Goal: Transaction & Acquisition: Purchase product/service

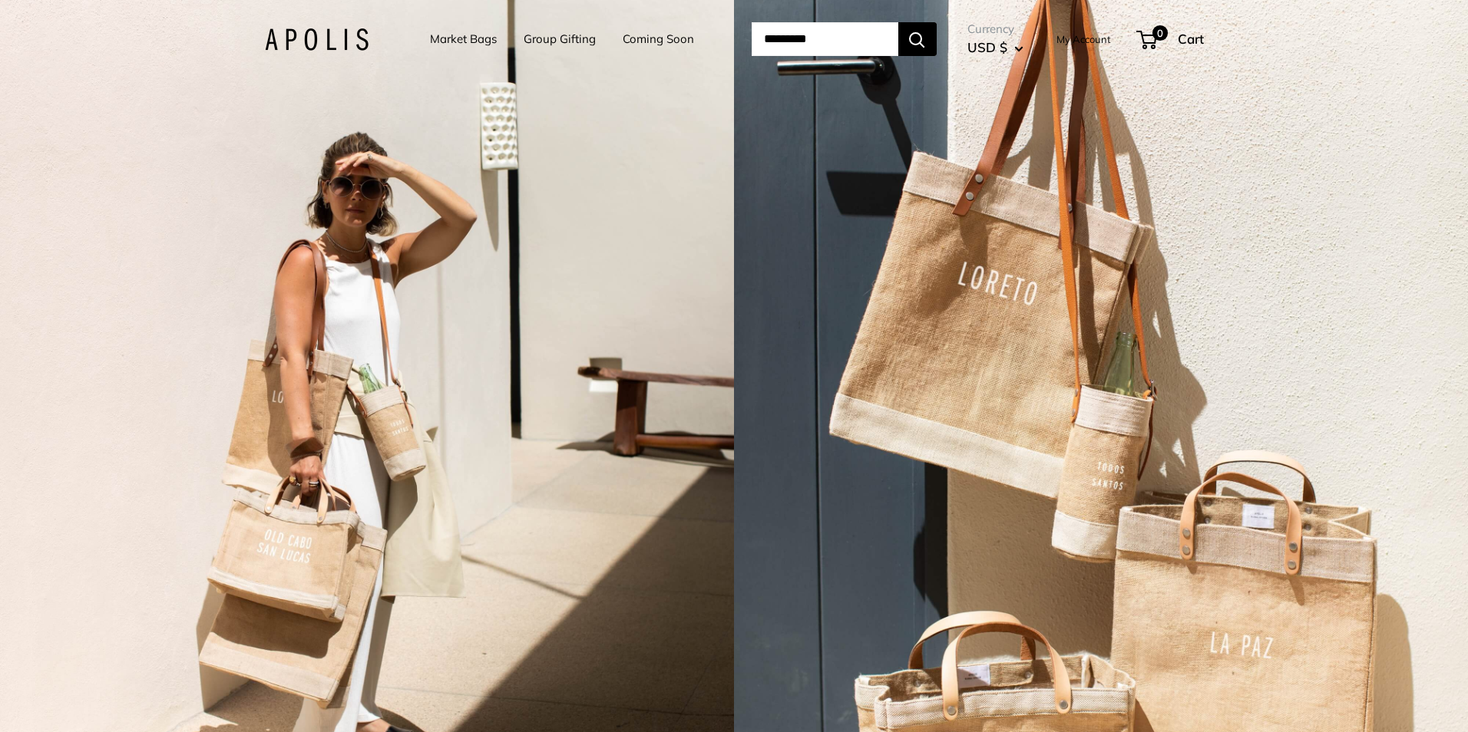
click at [814, 27] on input "Search..." at bounding box center [825, 39] width 147 height 34
type input "*********"
click at [898, 22] on button "Search" at bounding box center [917, 39] width 38 height 34
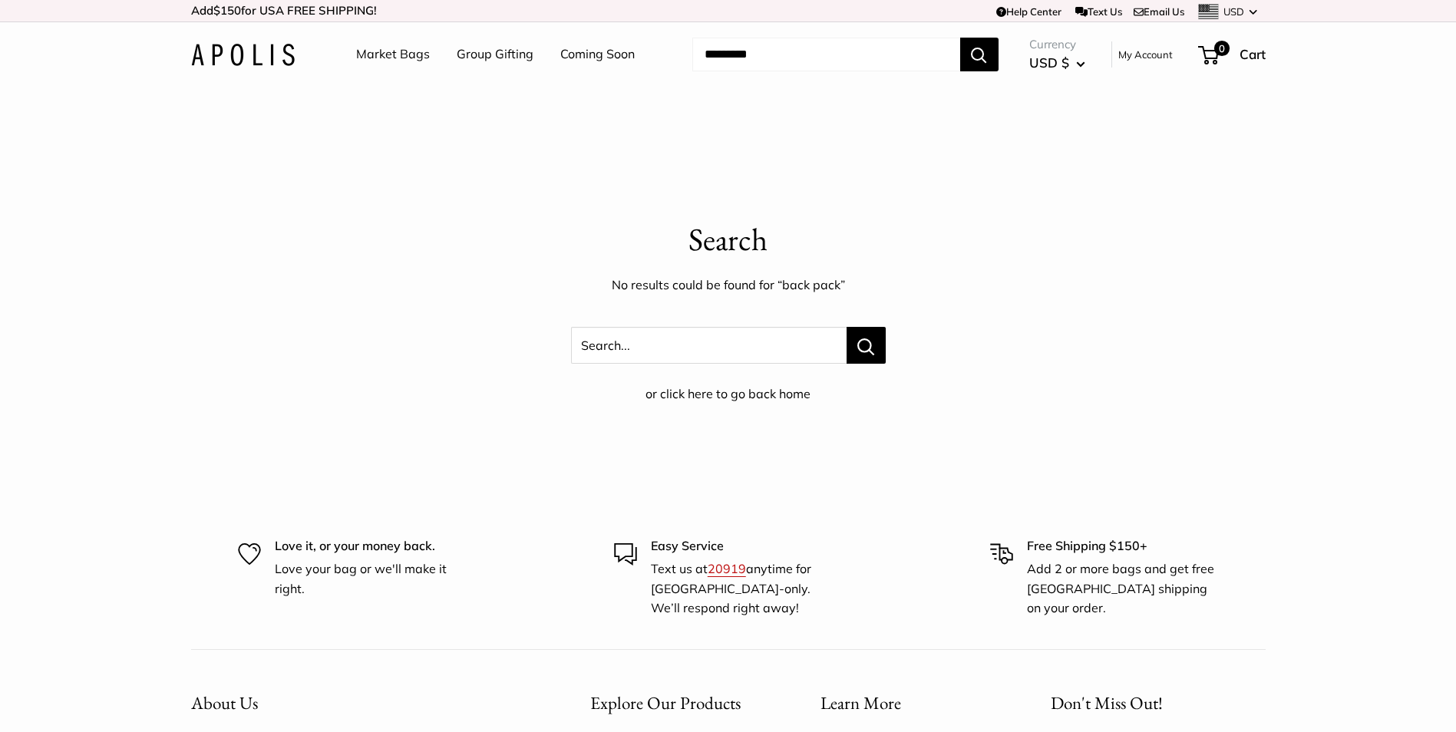
click at [406, 55] on link "Market Bags" at bounding box center [393, 54] width 74 height 23
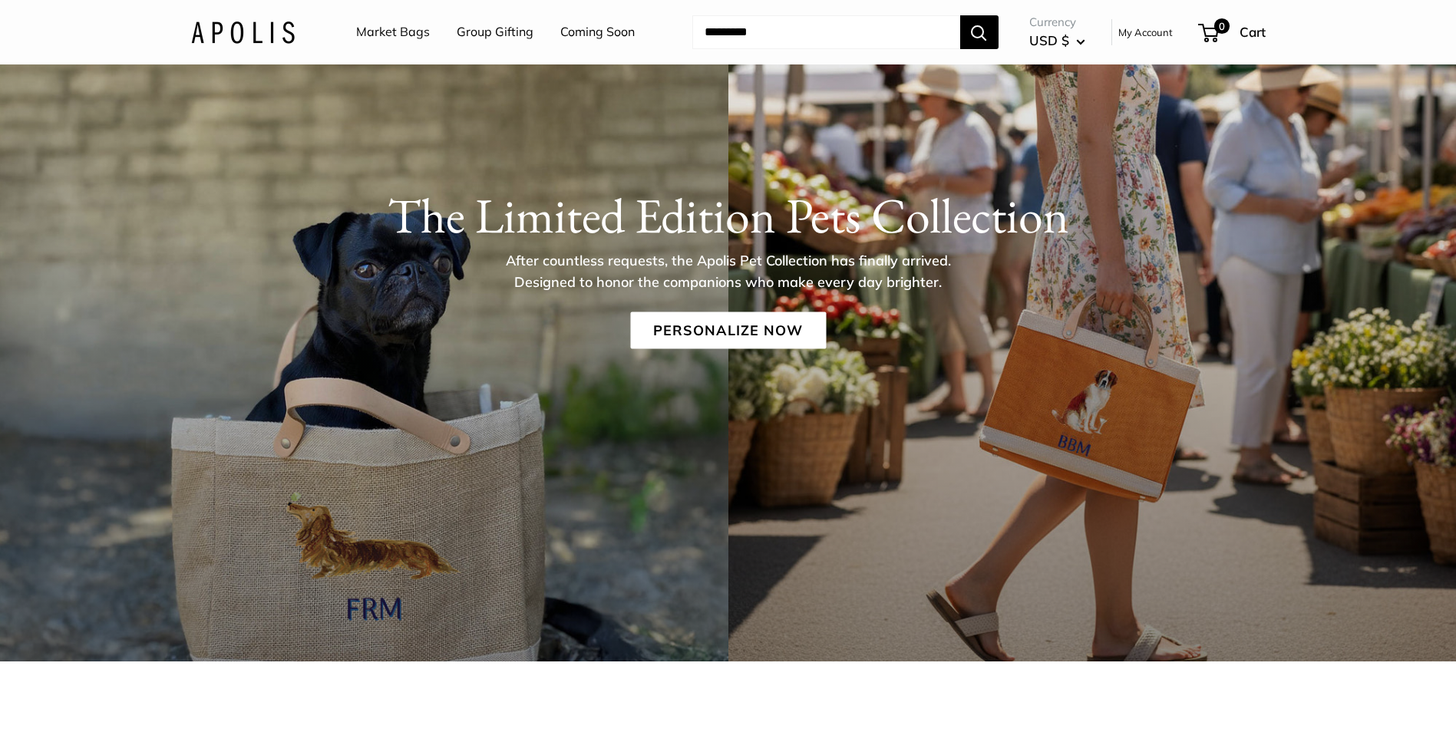
scroll to position [154, 0]
click at [719, 329] on link "Personalize Now" at bounding box center [728, 329] width 196 height 37
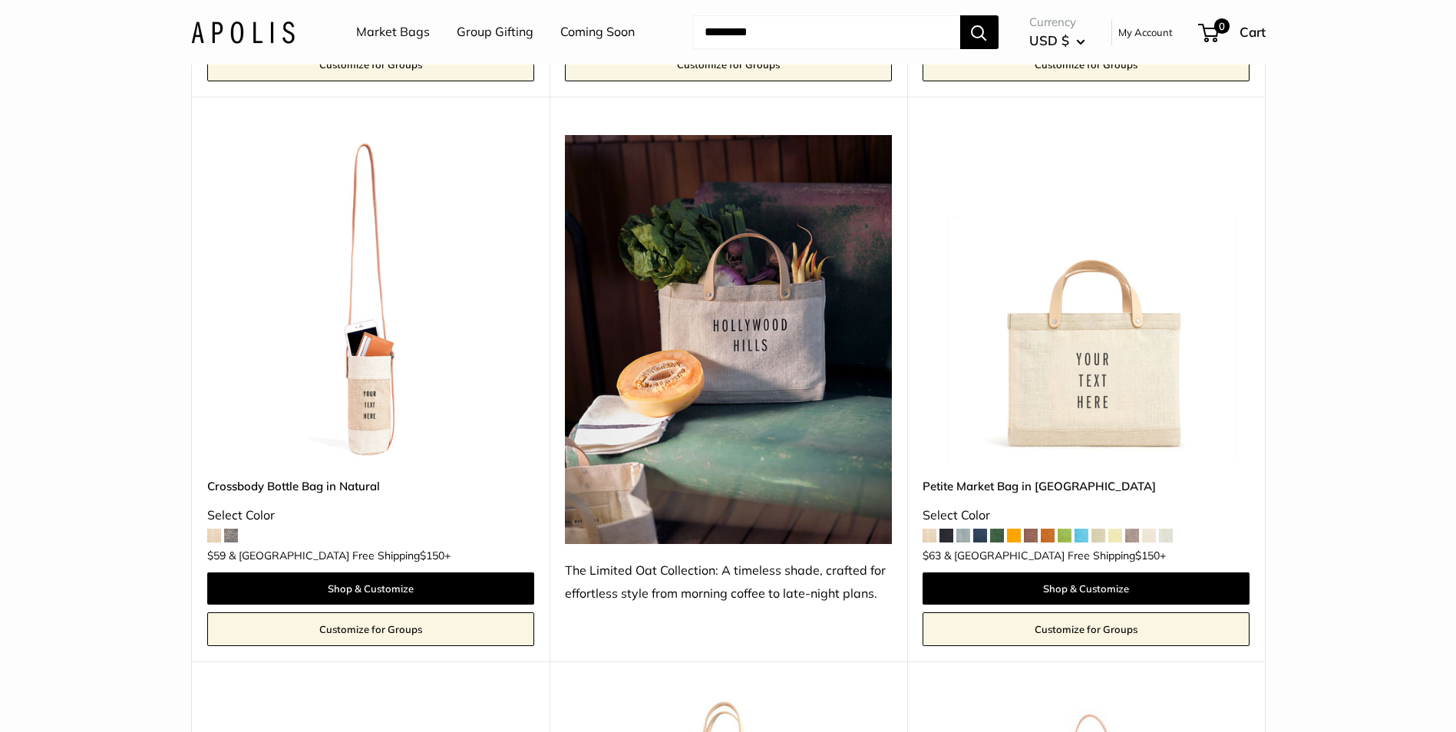
scroll to position [3992, 0]
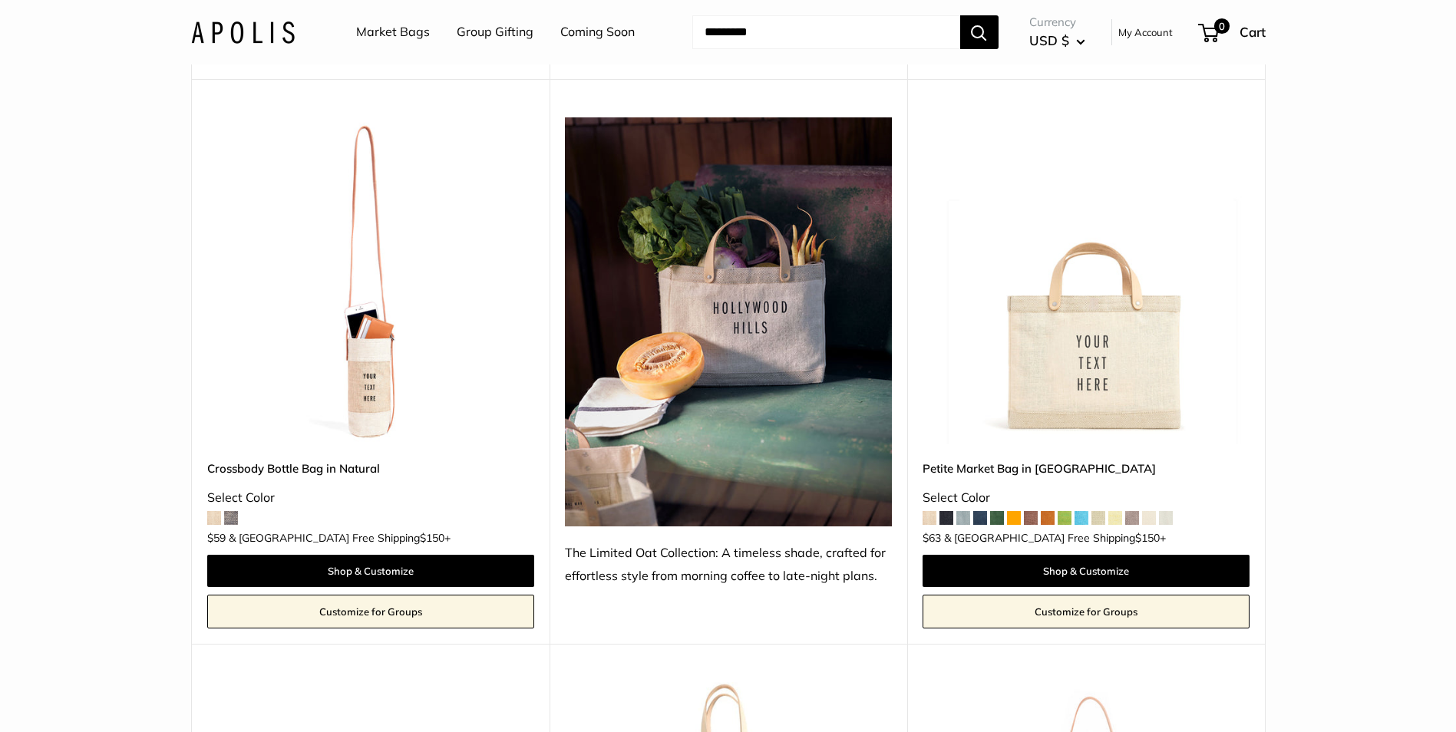
click at [0, 0] on img at bounding box center [0, 0] width 0 height 0
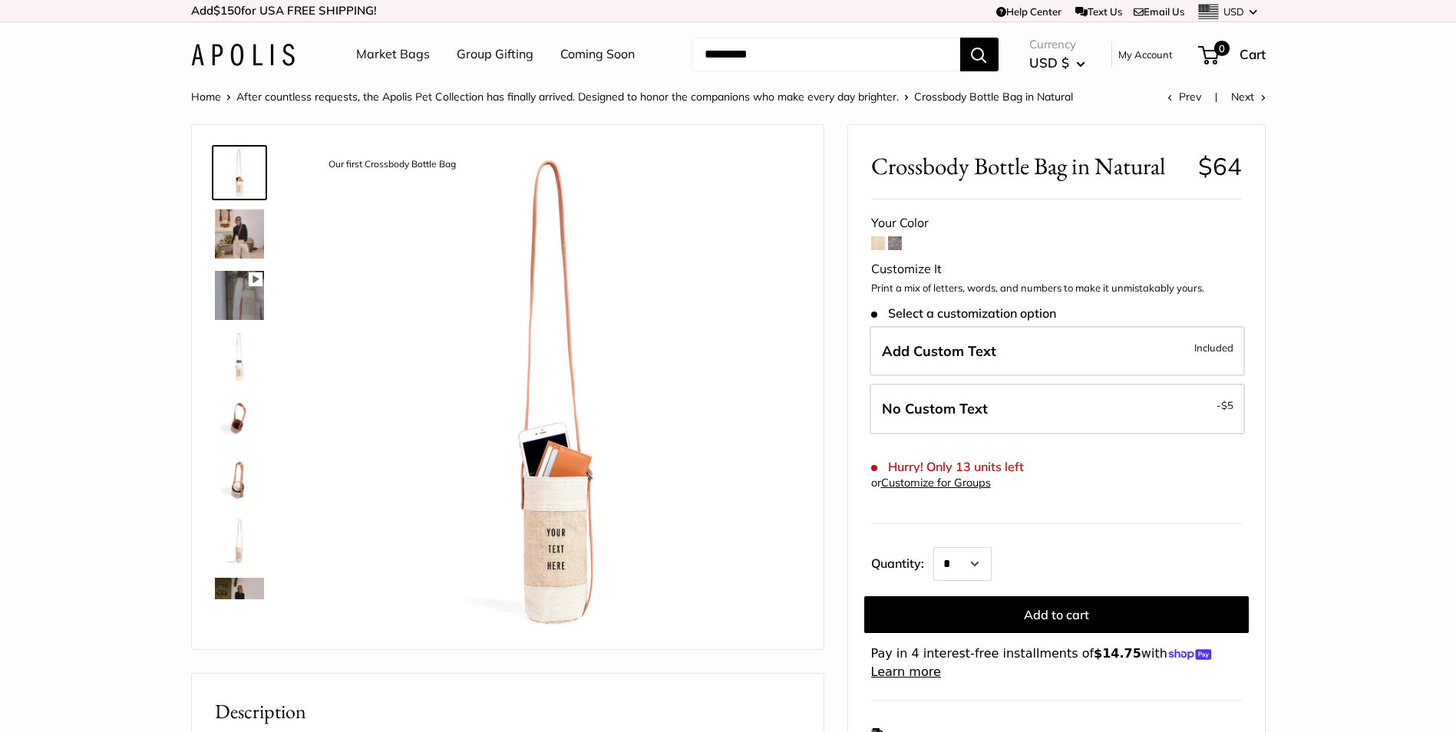
click at [895, 243] on span at bounding box center [895, 243] width 14 height 14
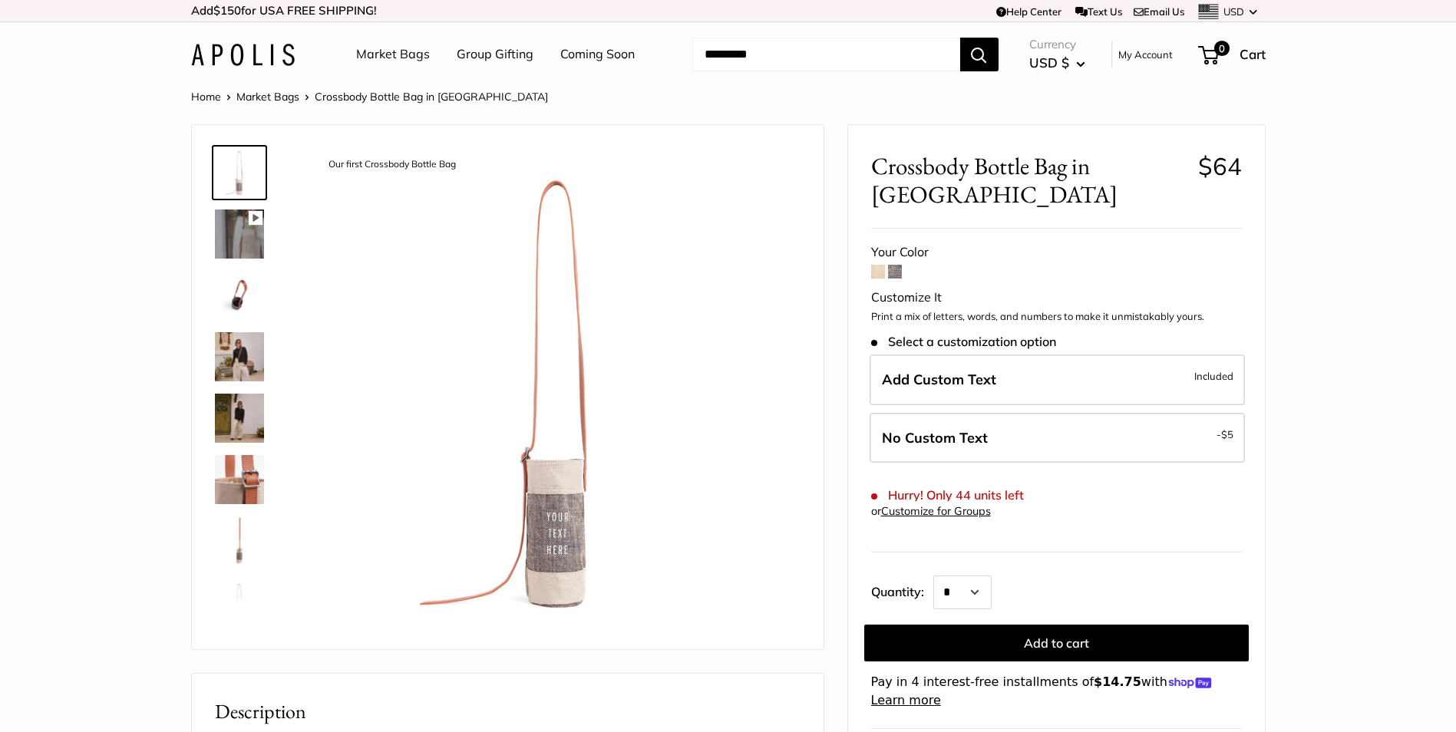
click at [236, 349] on img at bounding box center [239, 356] width 49 height 49
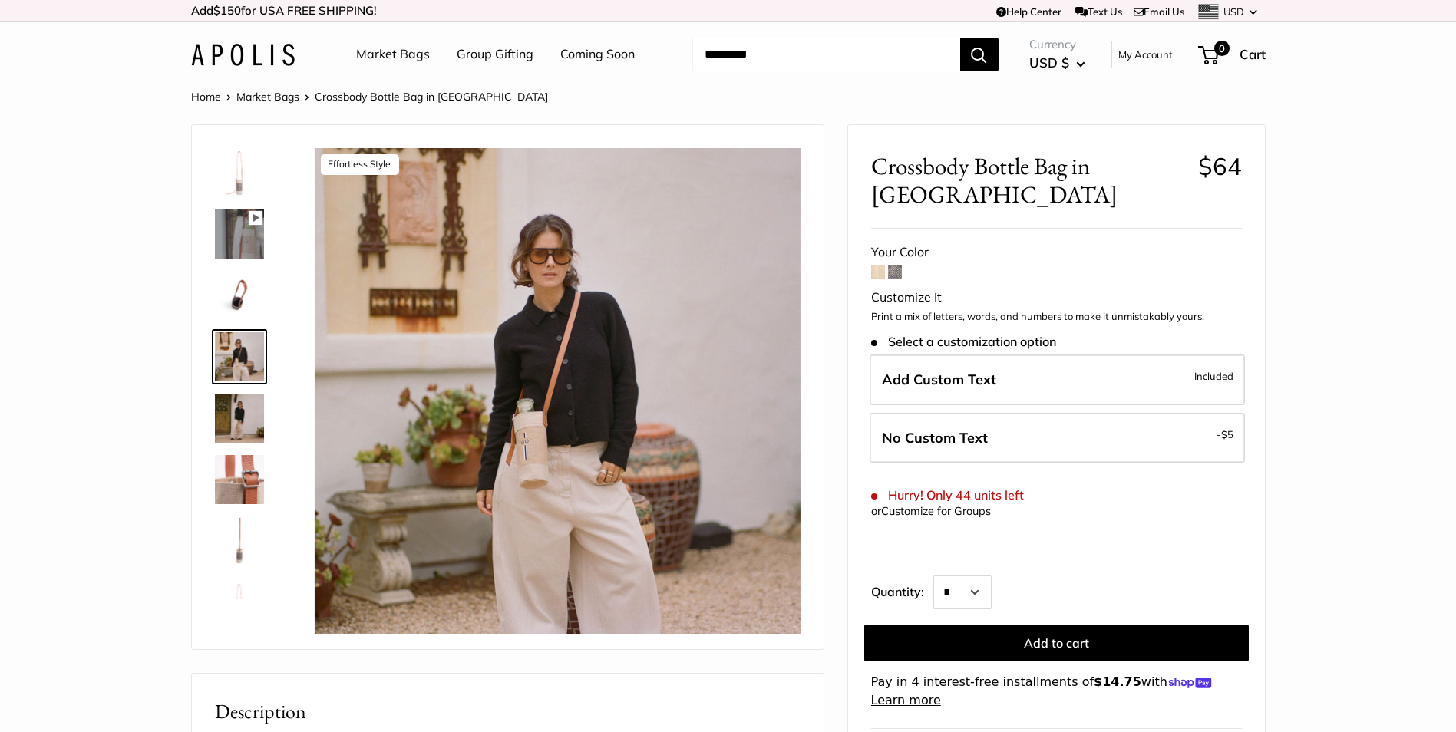
click at [239, 297] on img at bounding box center [239, 295] width 49 height 49
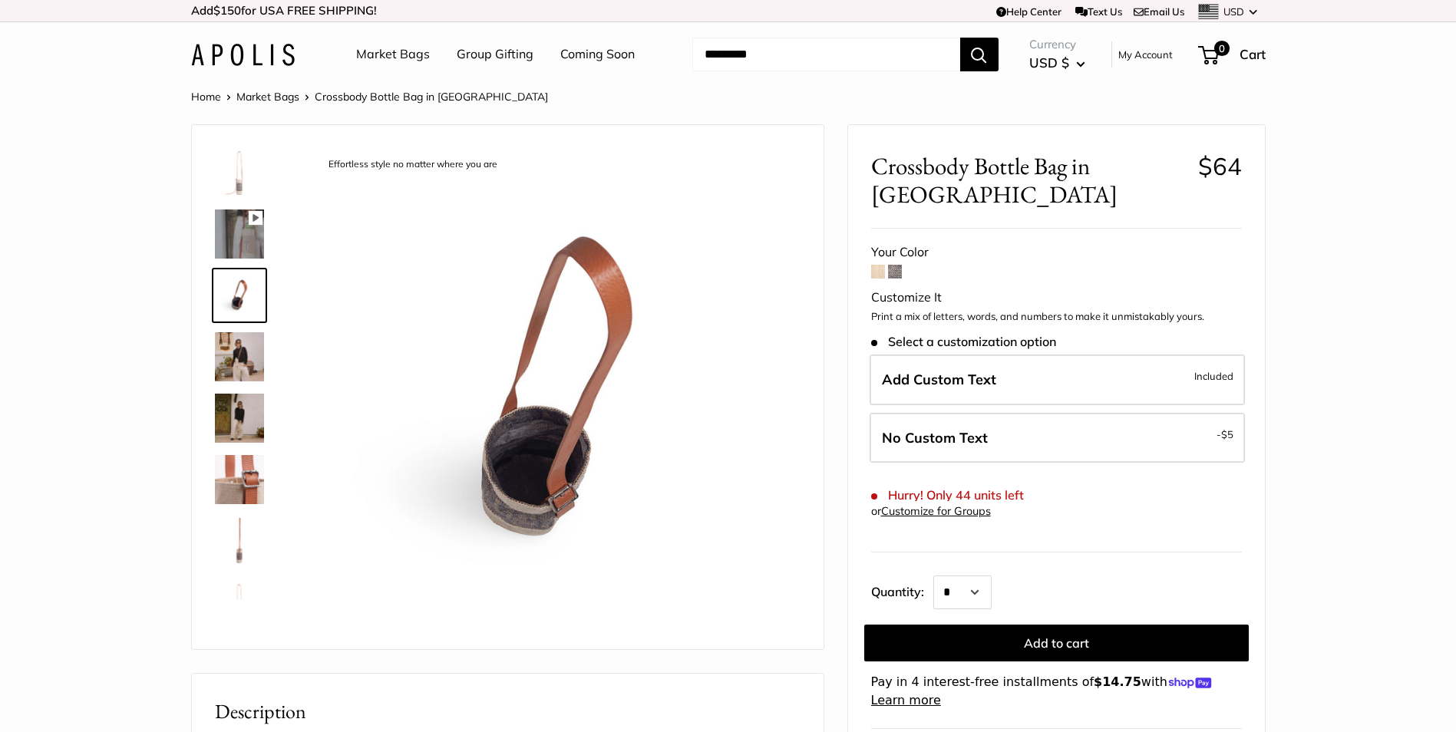
click at [224, 421] on img at bounding box center [239, 418] width 49 height 49
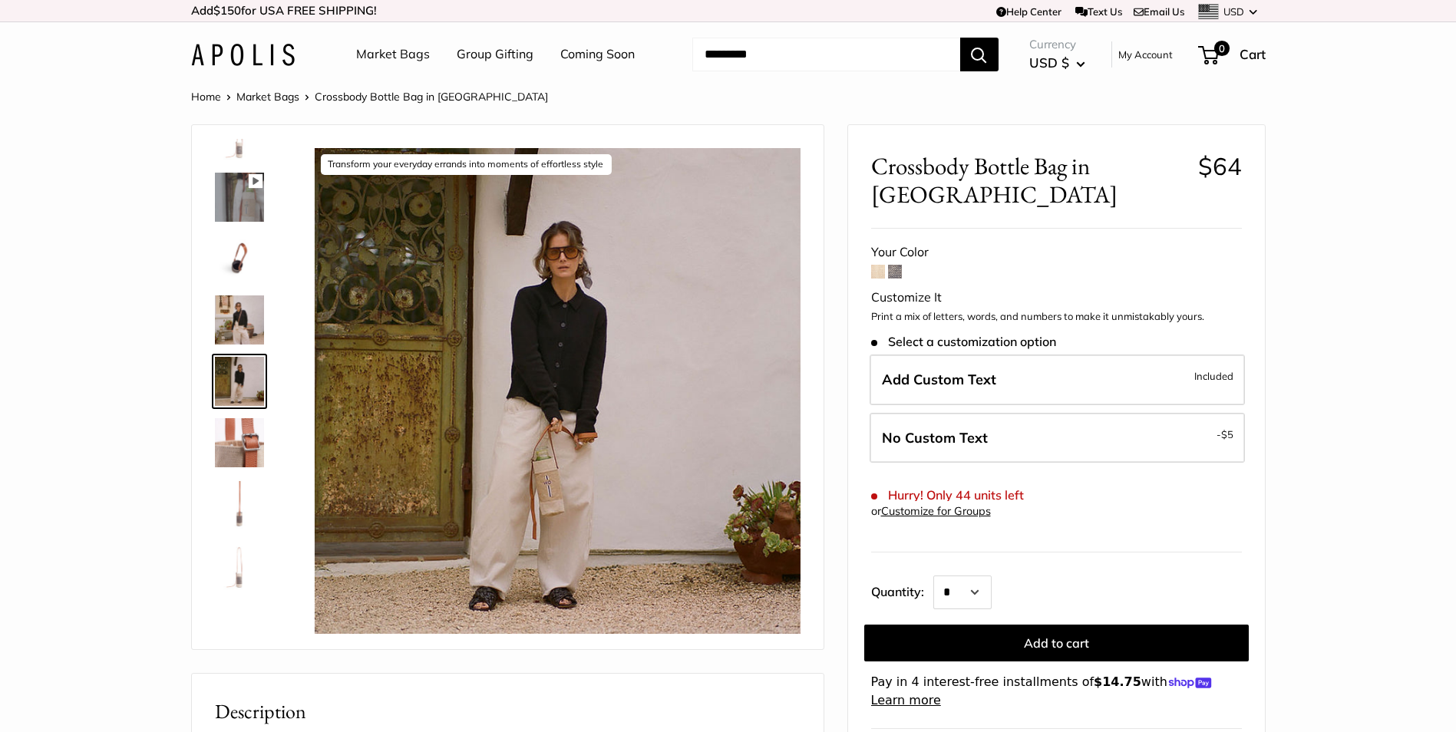
click at [223, 451] on img at bounding box center [239, 442] width 49 height 49
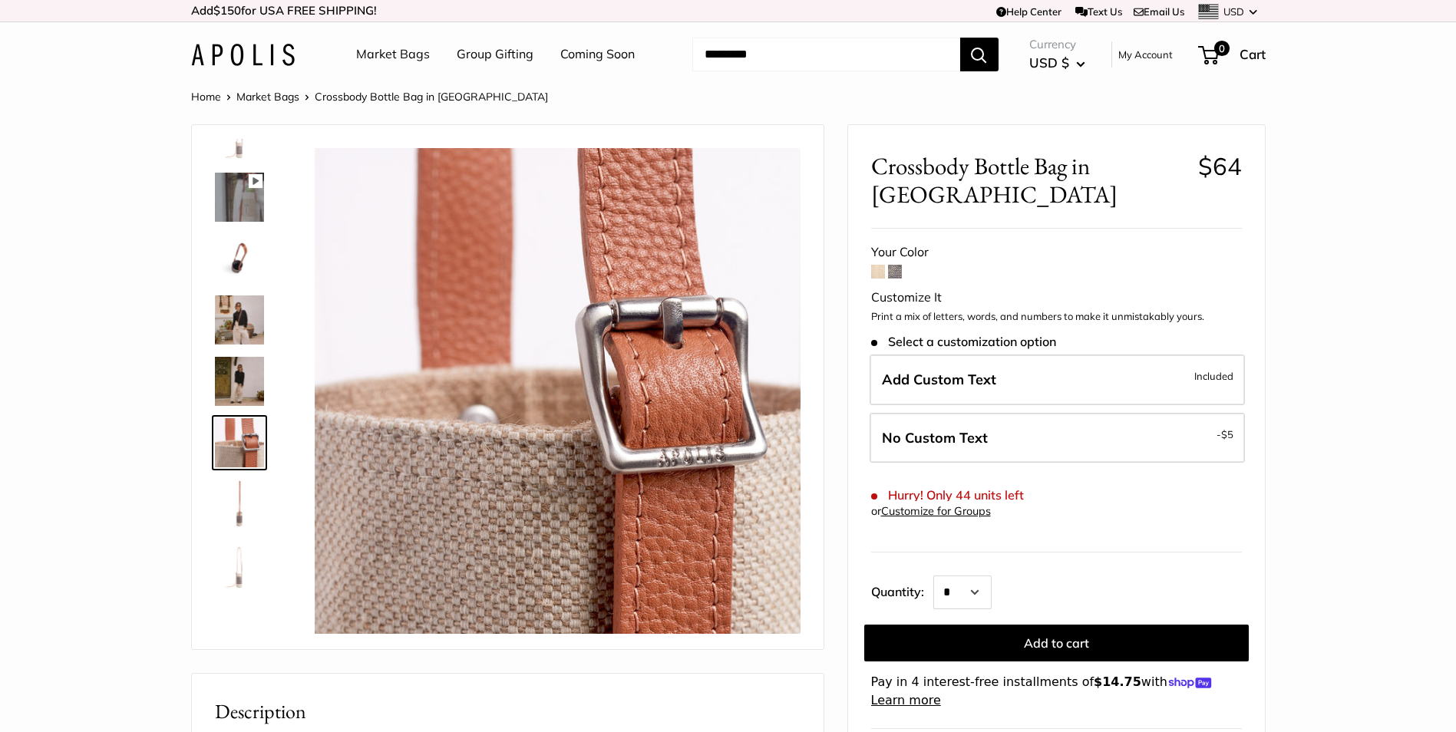
click at [228, 503] on img at bounding box center [239, 504] width 49 height 49
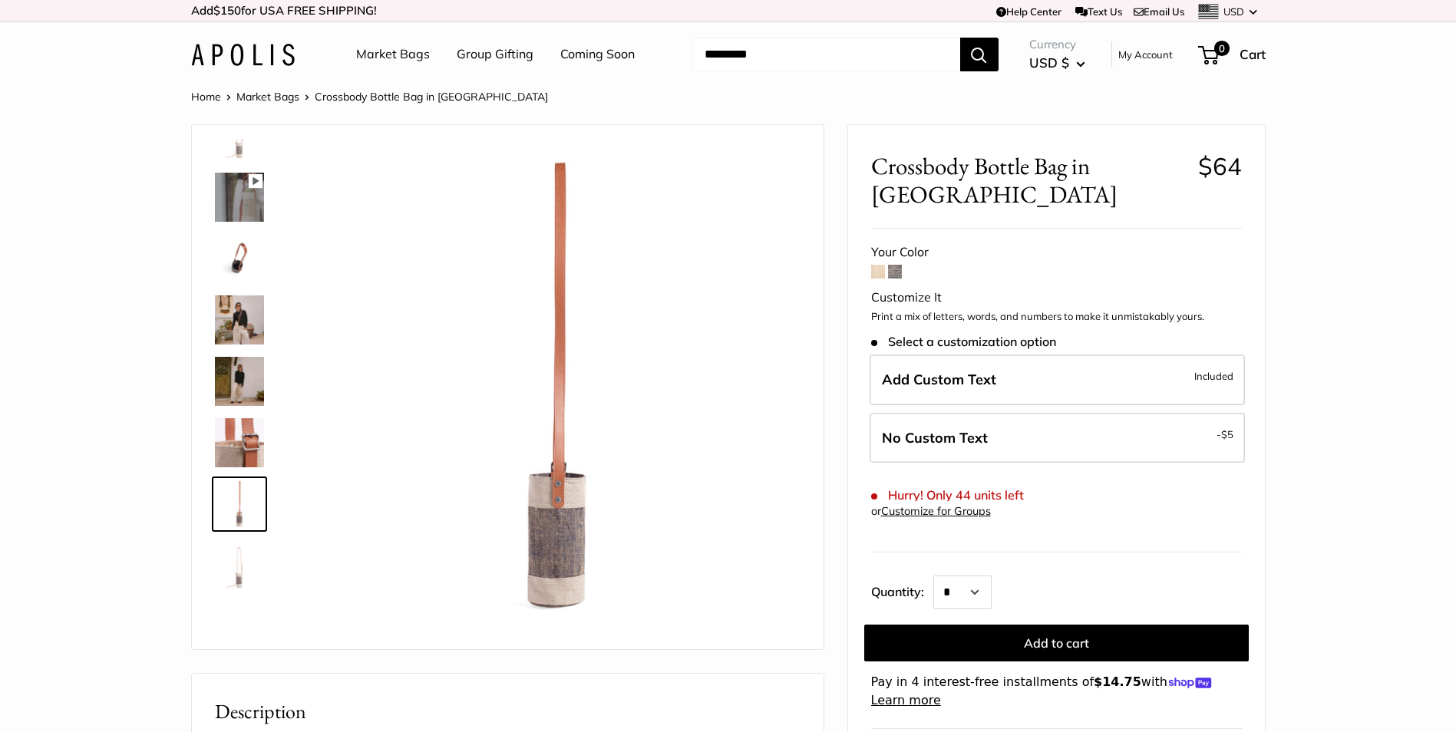
click at [236, 577] on img at bounding box center [239, 565] width 49 height 49
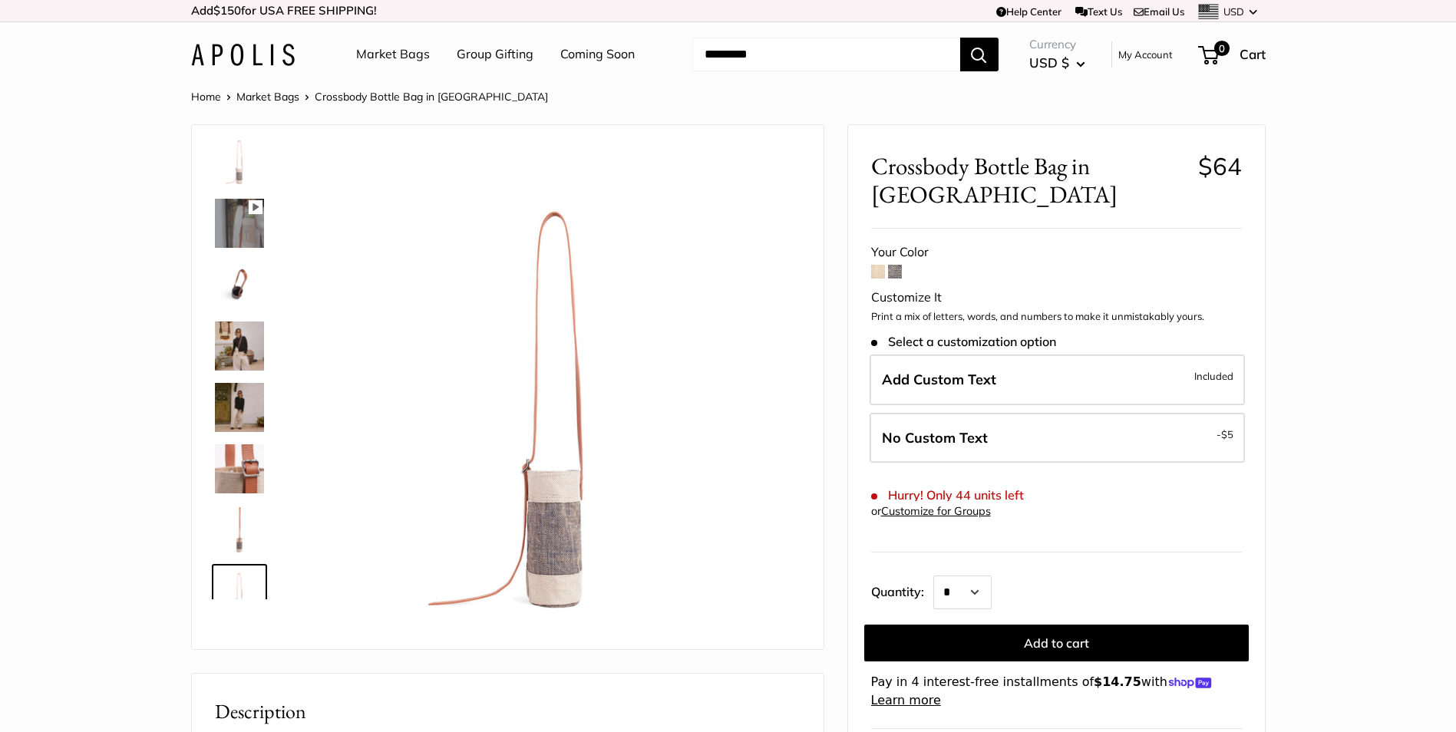
scroll to position [0, 0]
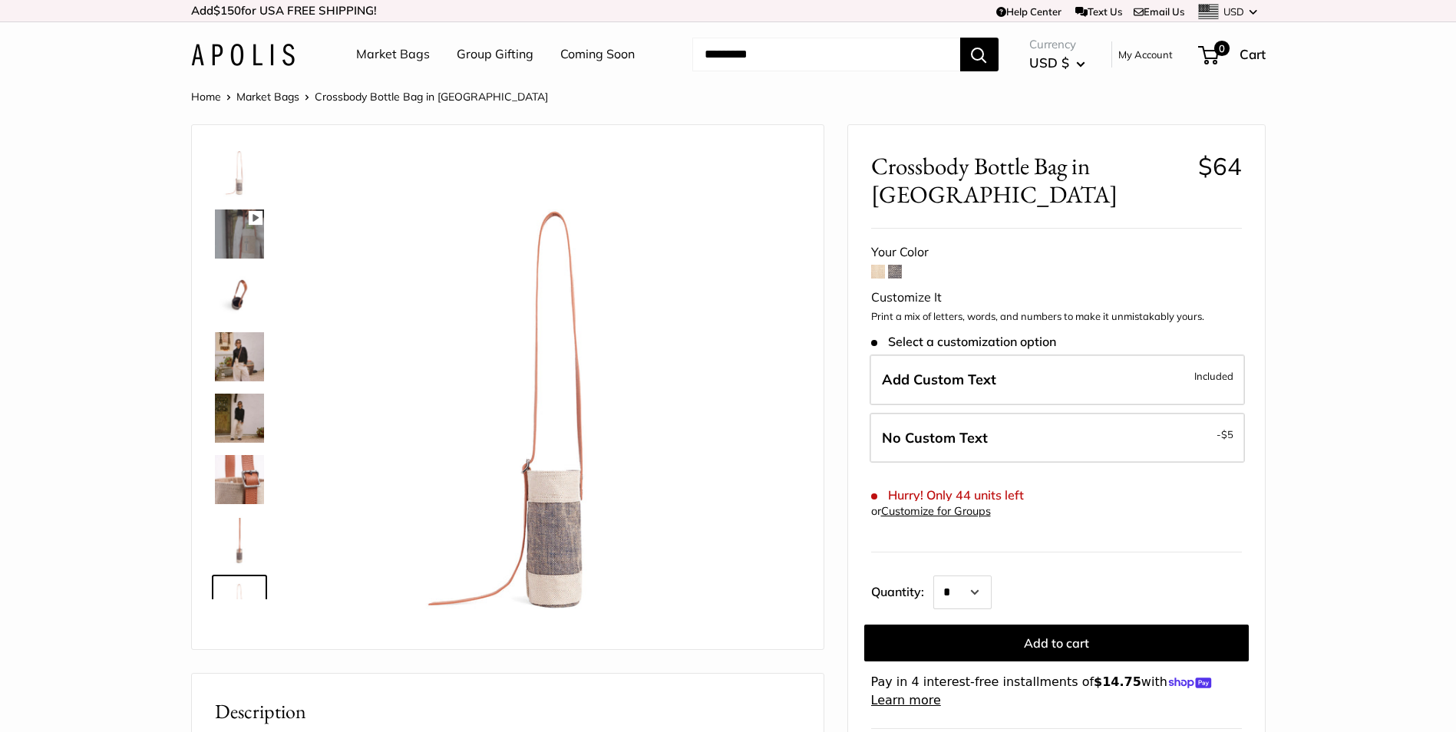
click at [878, 266] on span at bounding box center [878, 272] width 14 height 14
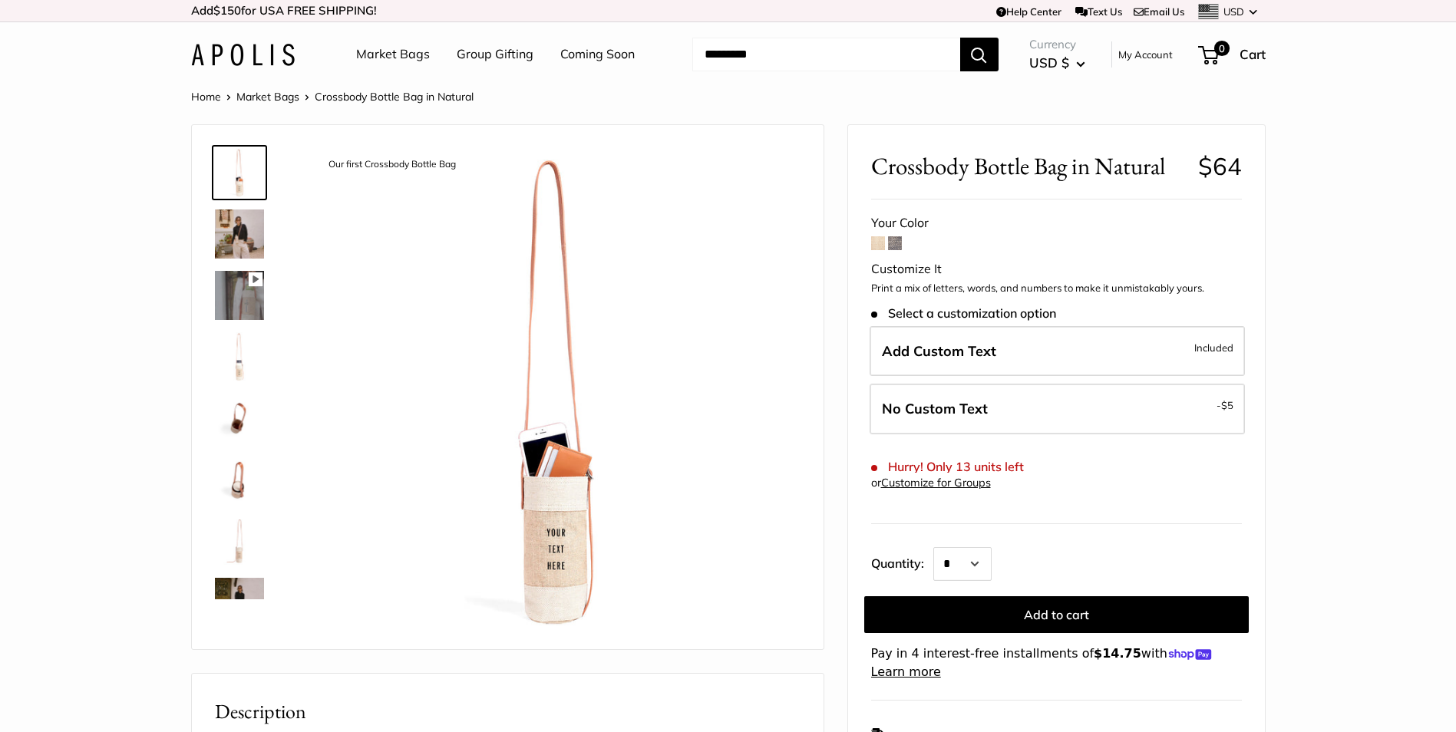
click at [237, 591] on img at bounding box center [239, 602] width 49 height 49
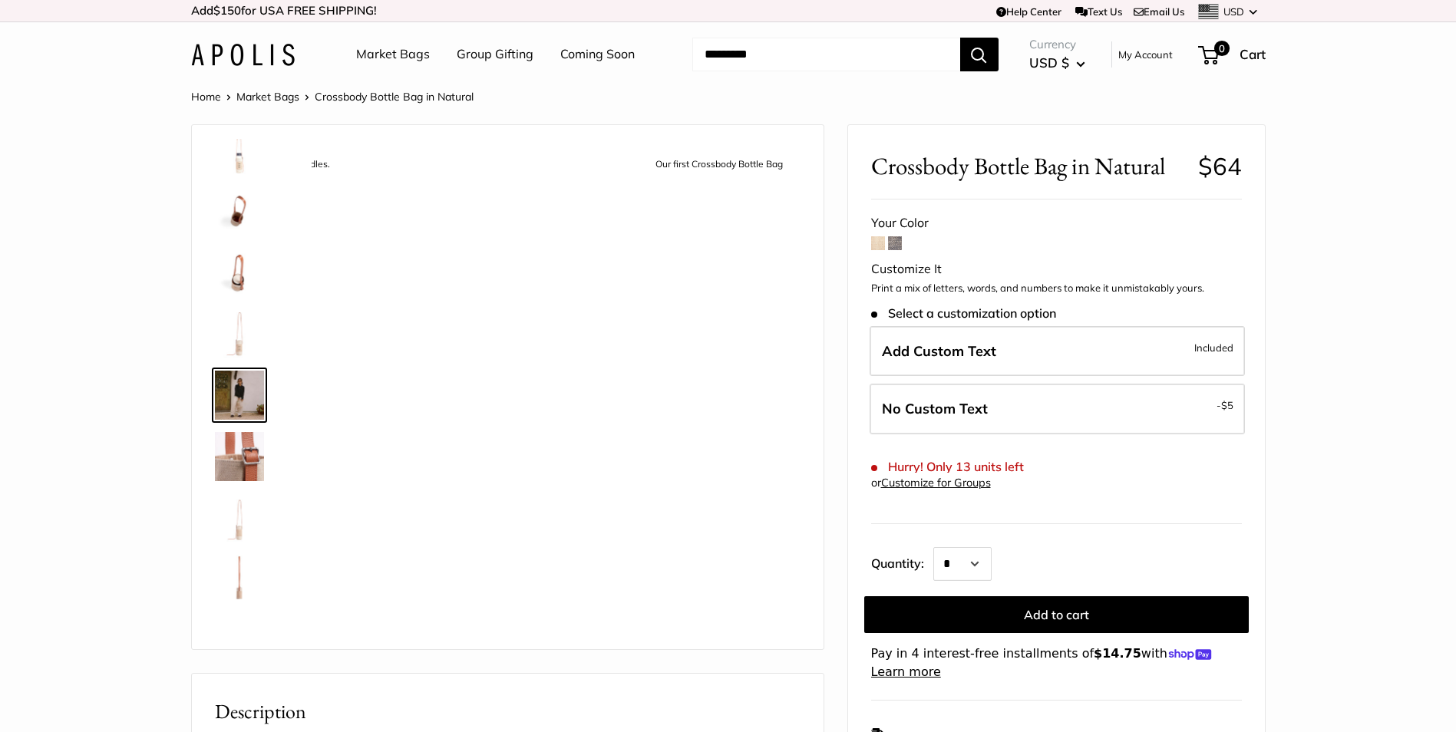
scroll to position [221, 0]
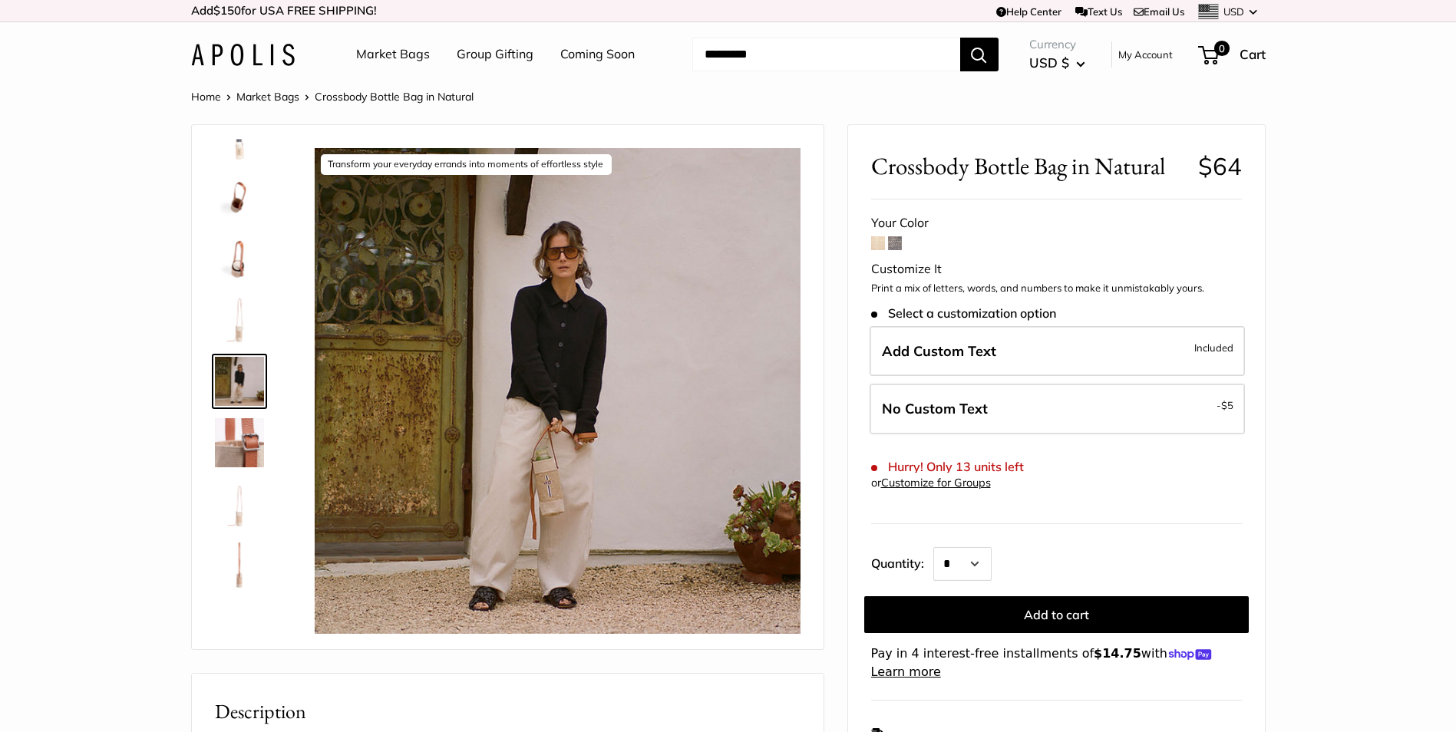
click at [237, 591] on link at bounding box center [239, 565] width 55 height 55
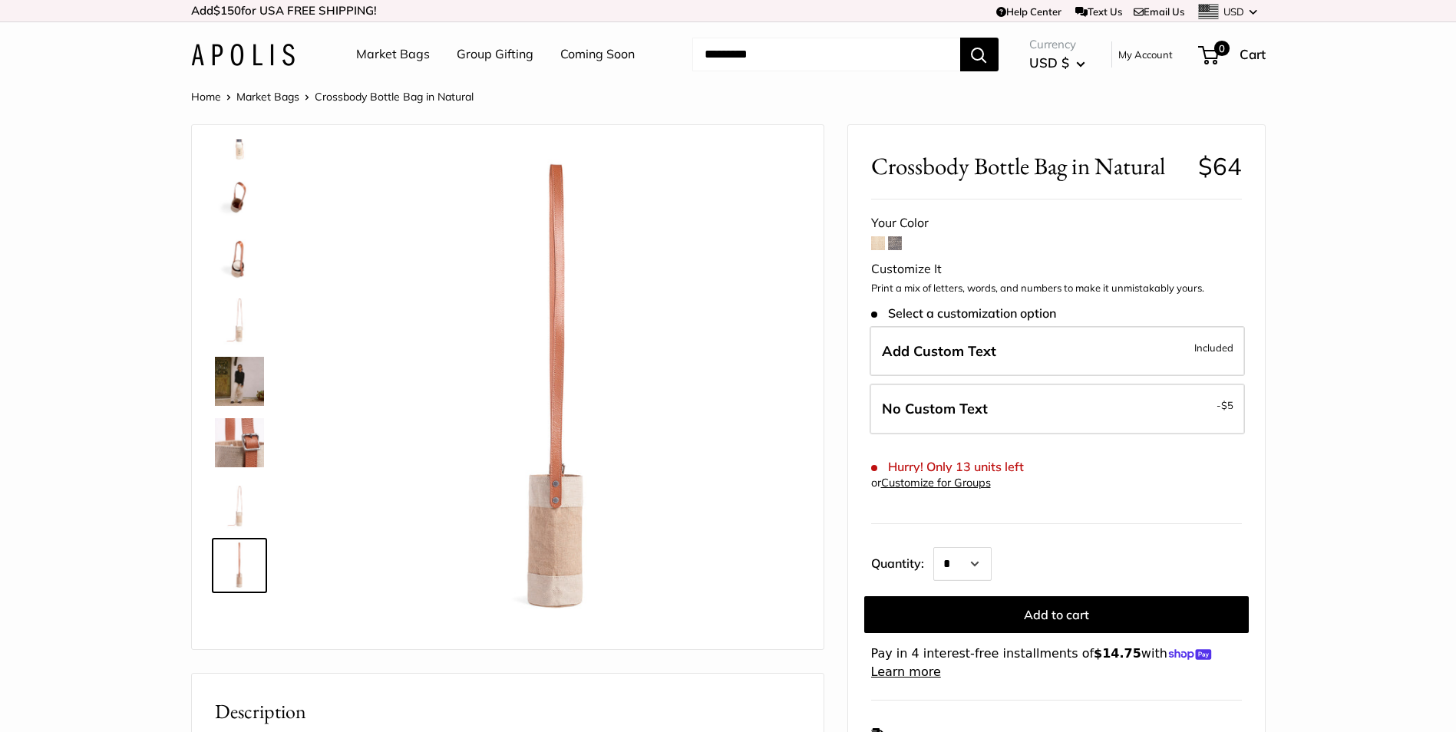
click at [844, 61] on input "Search..." at bounding box center [826, 55] width 268 height 34
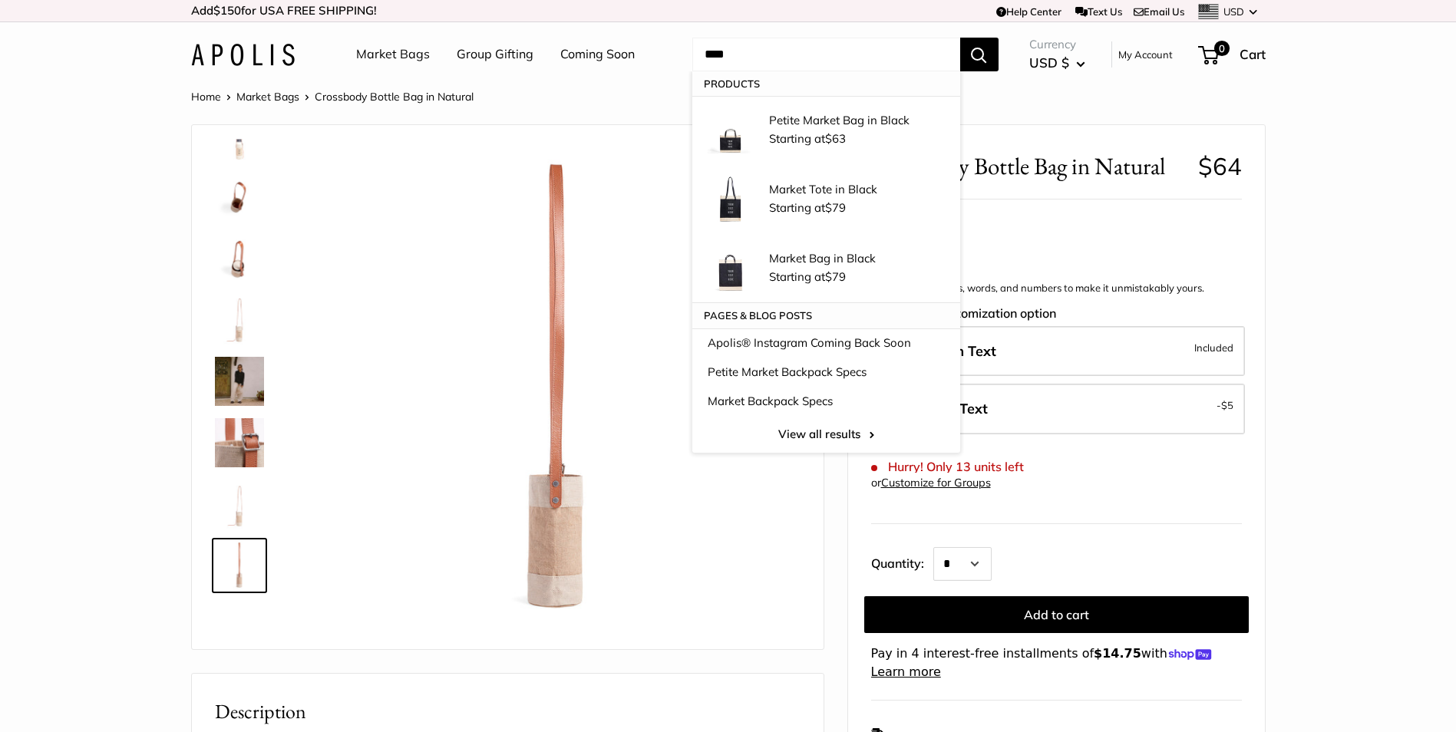
type input "****"
click at [387, 53] on link "Market Bags" at bounding box center [393, 54] width 74 height 23
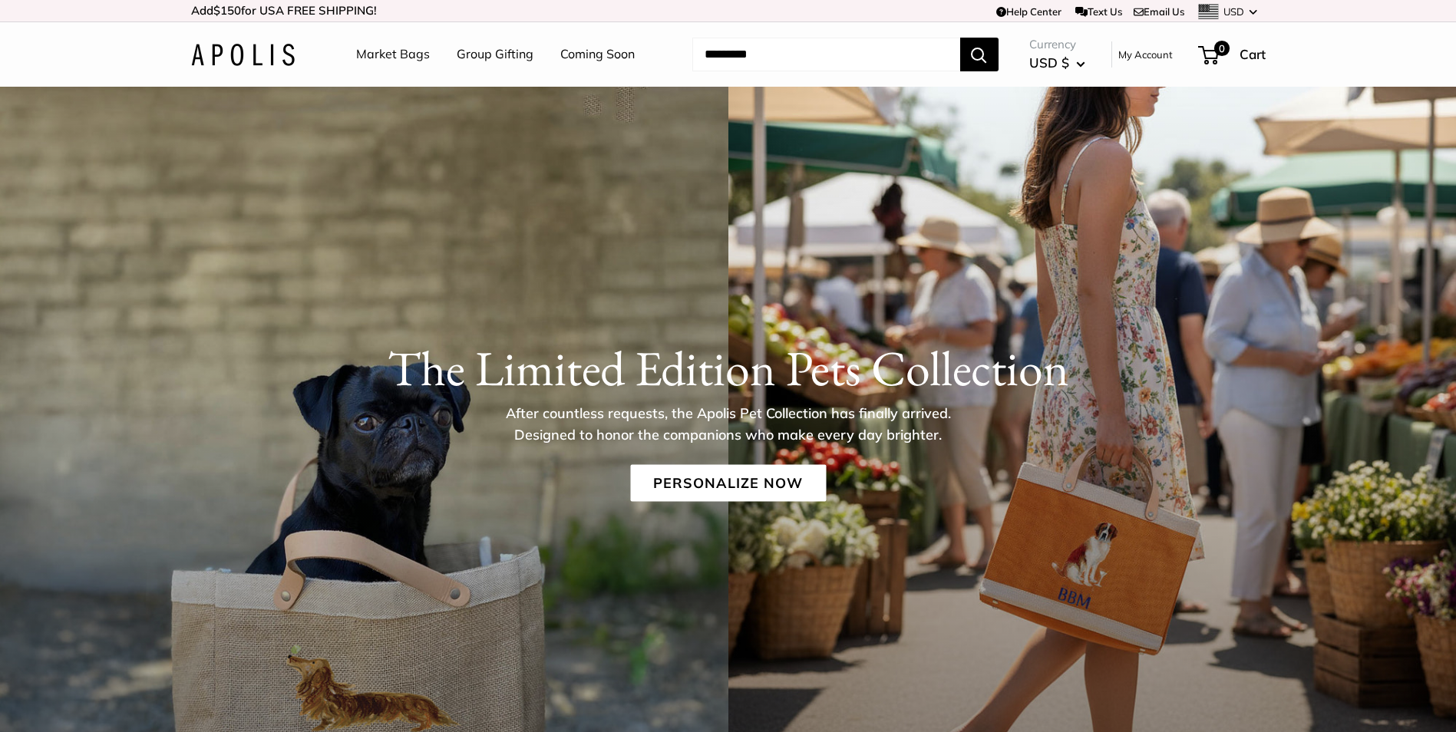
click at [1135, 54] on link "My Account" at bounding box center [1146, 54] width 55 height 18
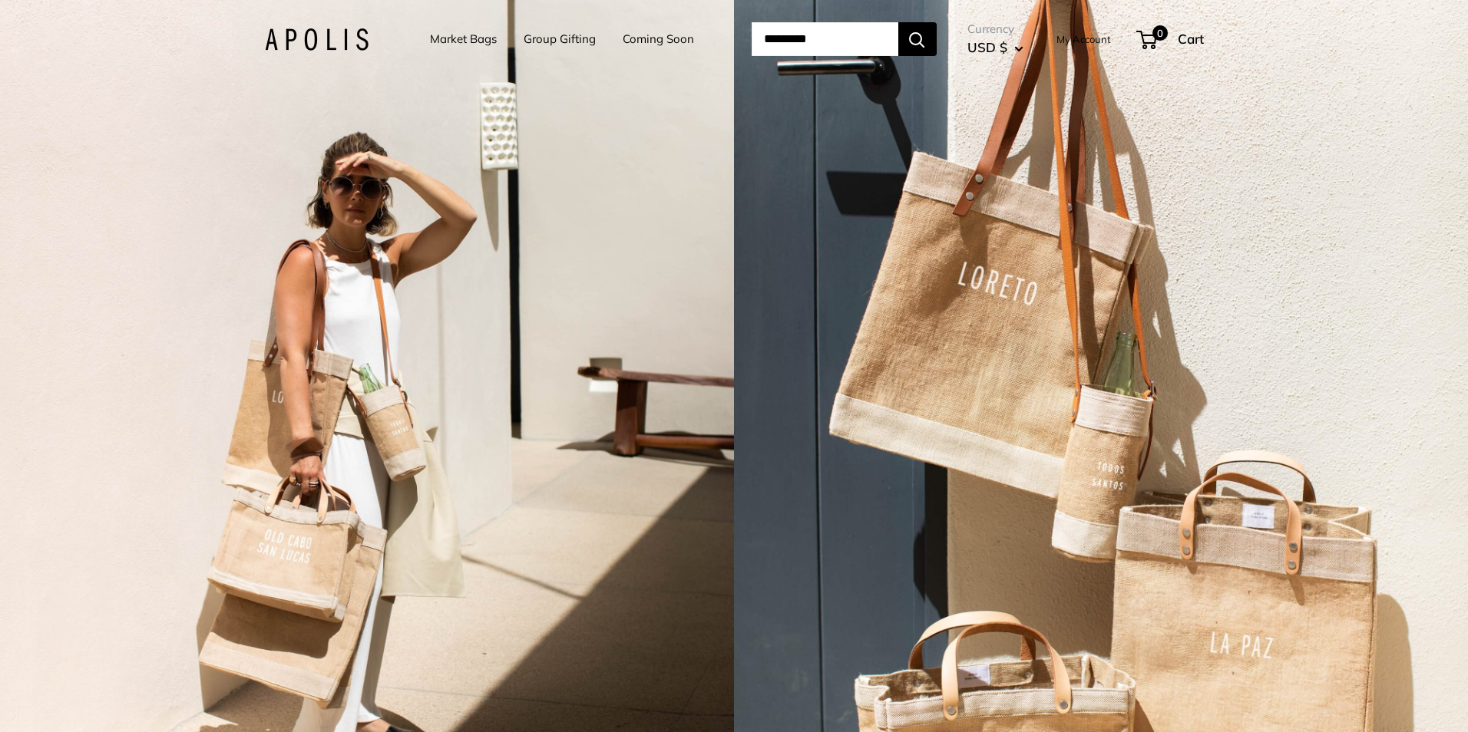
click at [446, 45] on link "Market Bags" at bounding box center [463, 38] width 67 height 21
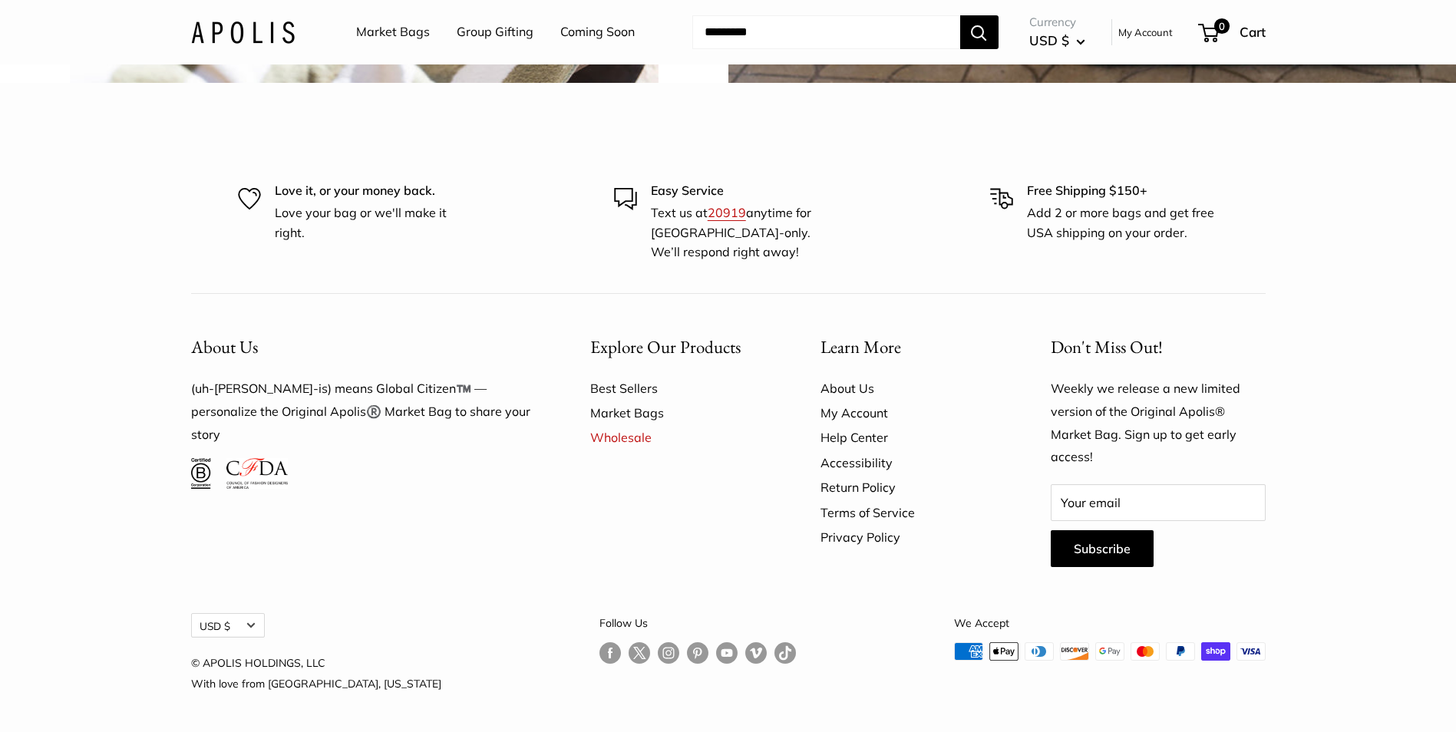
scroll to position [3762, 0]
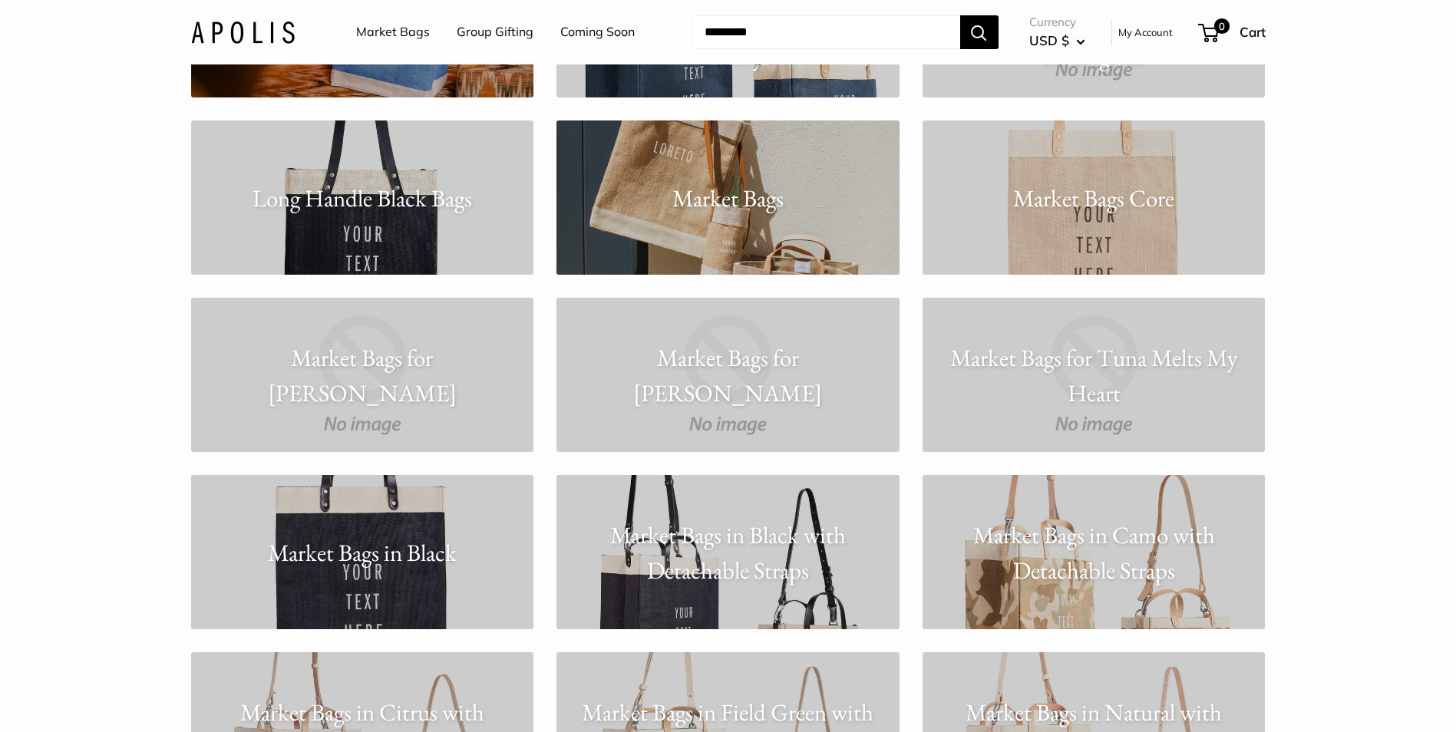
scroll to position [7523, 0]
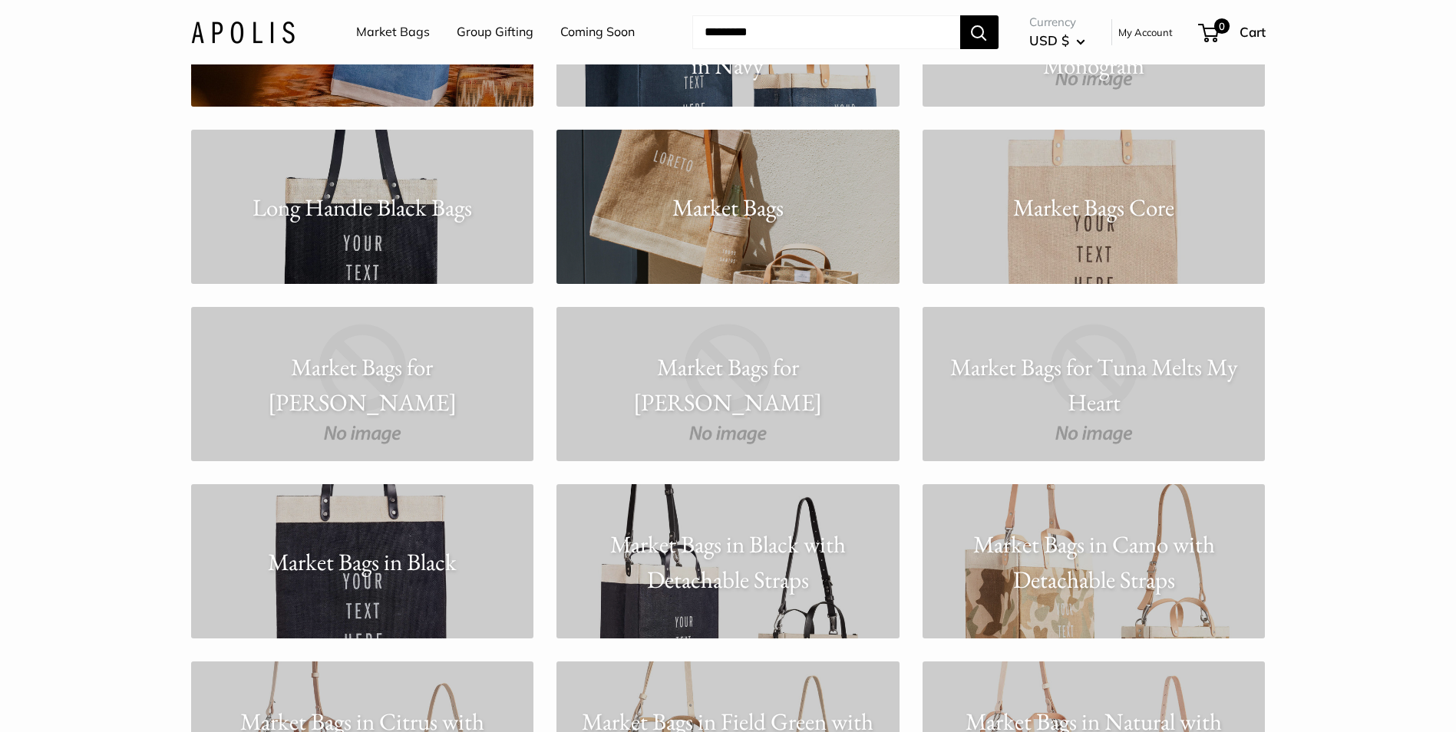
click at [805, 214] on p "Market Bags" at bounding box center [728, 207] width 343 height 36
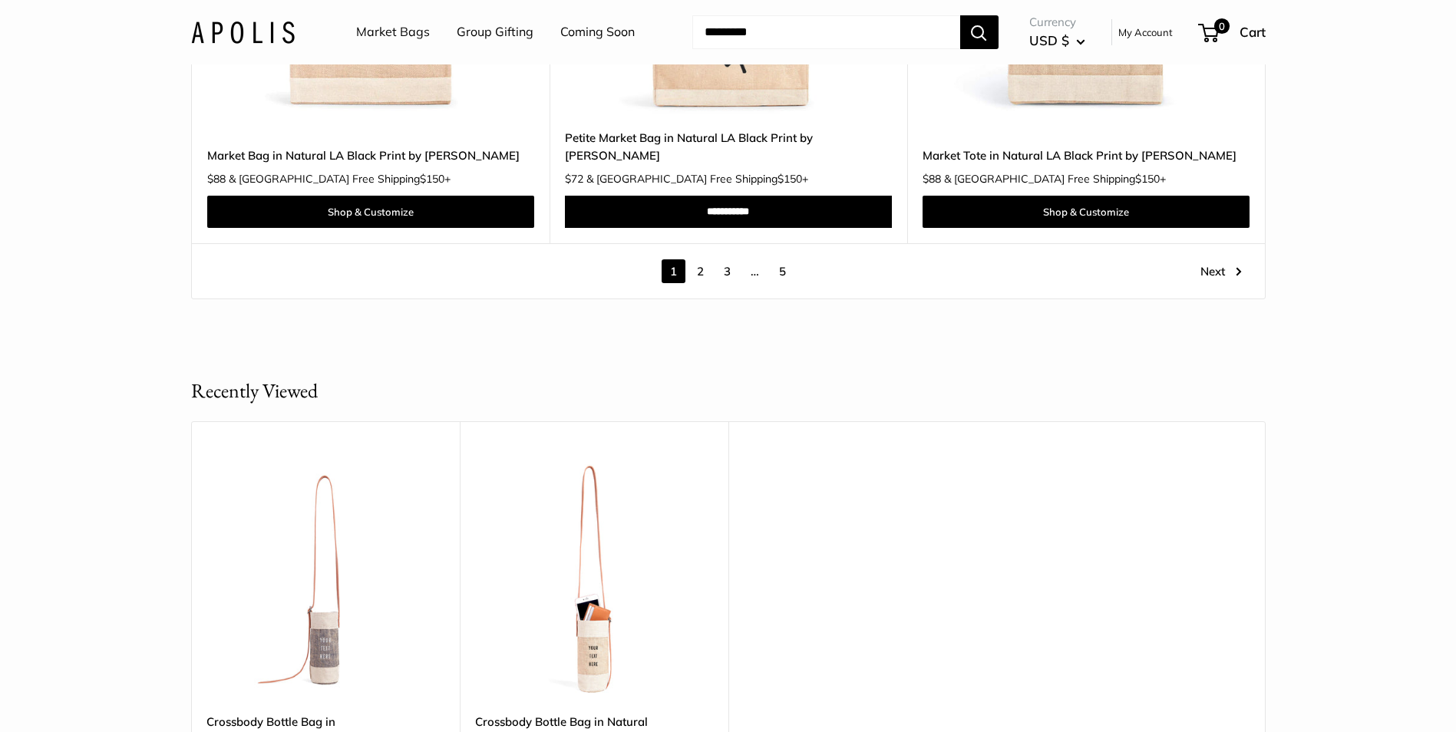
scroll to position [8982, 0]
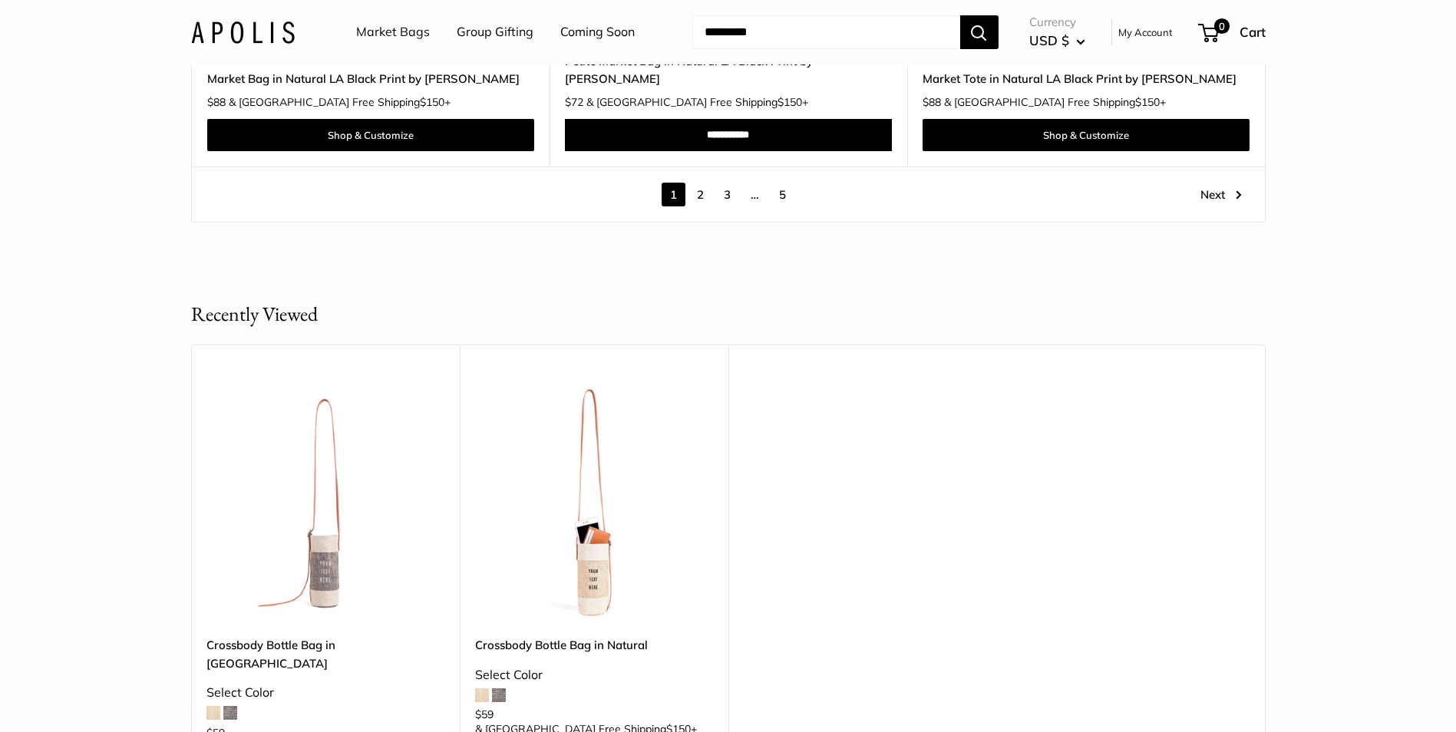
click at [1206, 183] on link "Next" at bounding box center [1221, 195] width 41 height 24
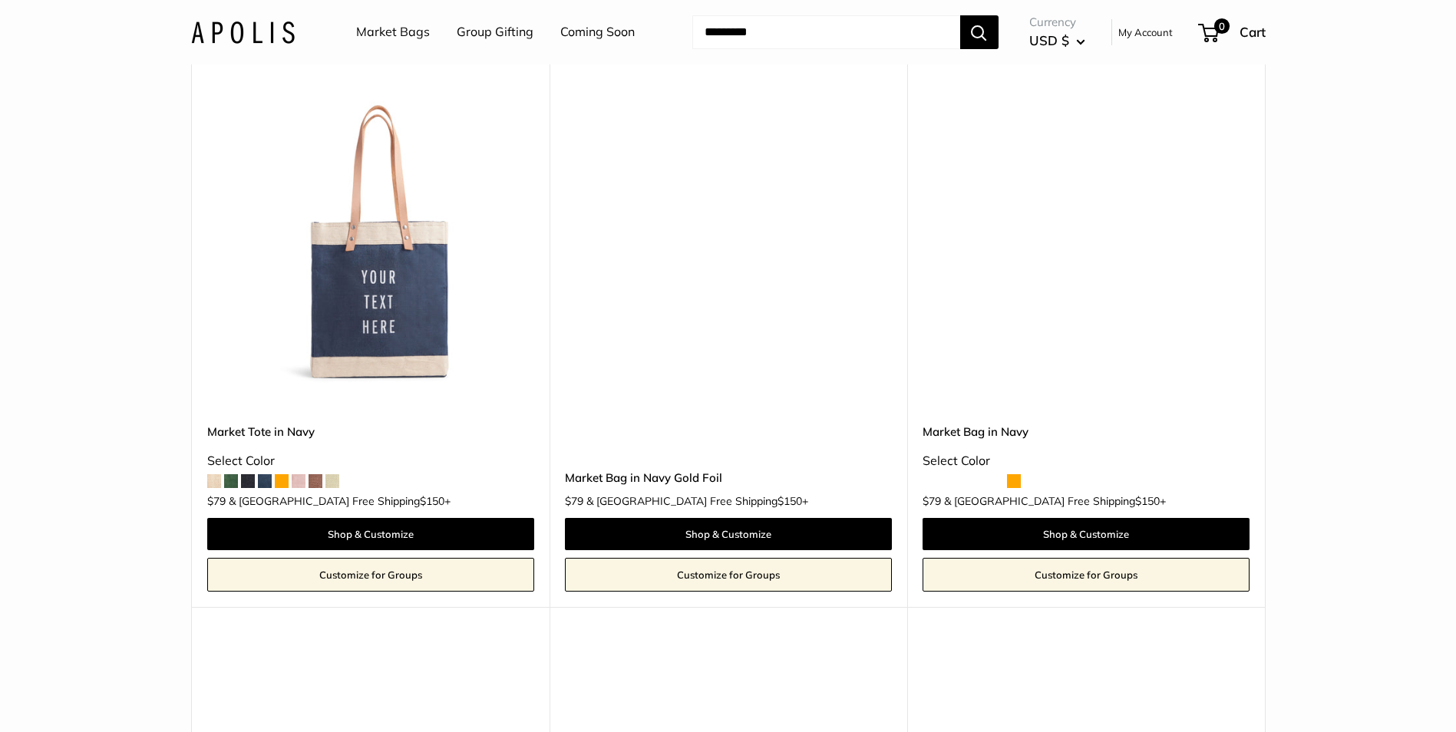
scroll to position [41, 0]
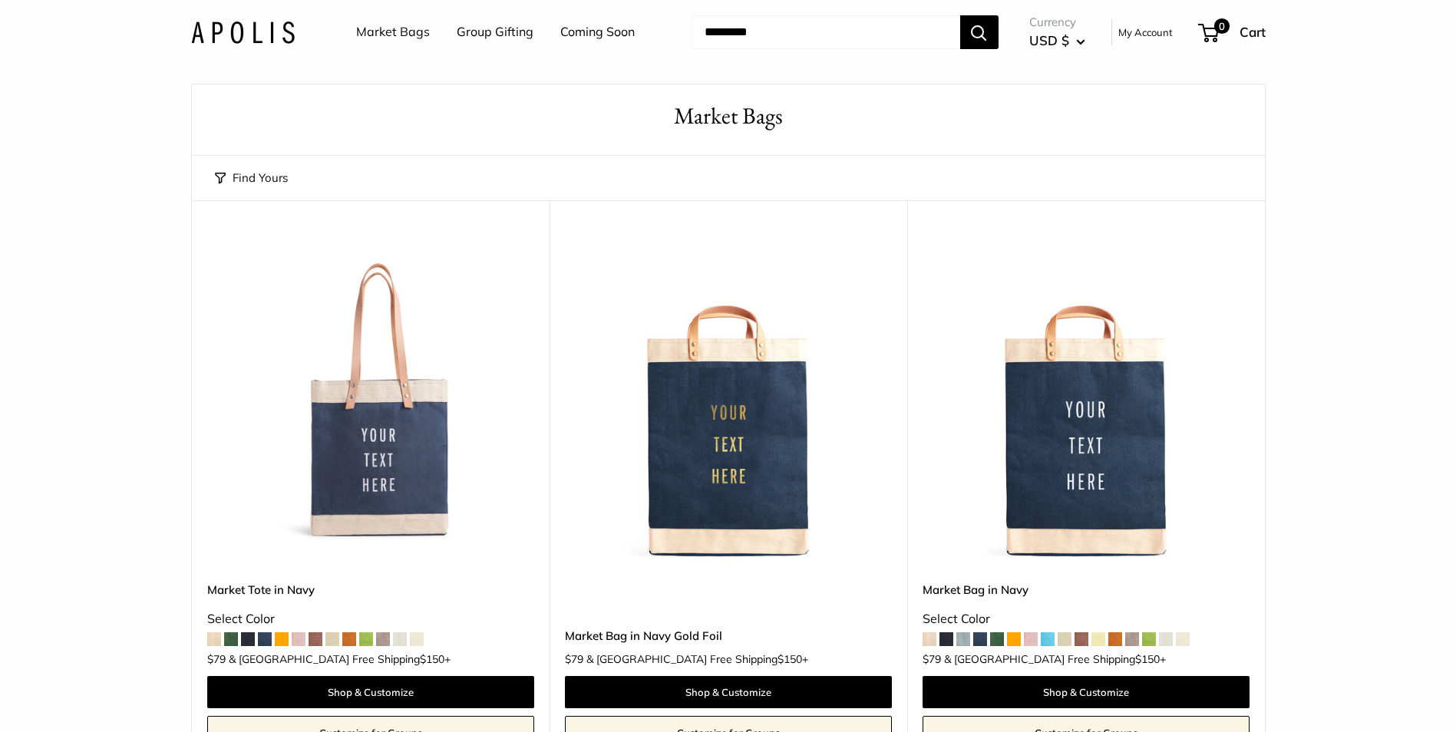
click at [1032, 637] on span at bounding box center [1031, 640] width 14 height 14
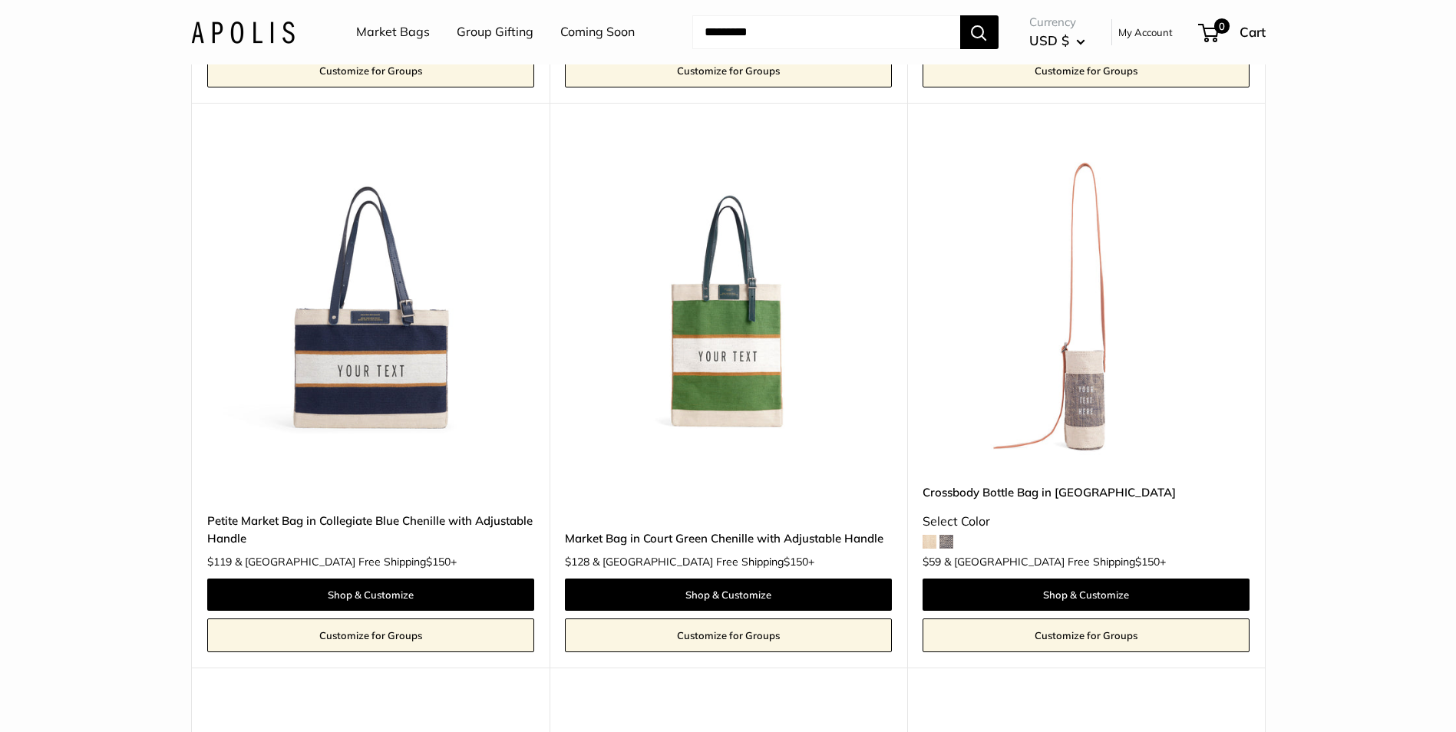
scroll to position [1269, 0]
click at [0, 0] on img at bounding box center [0, 0] width 0 height 0
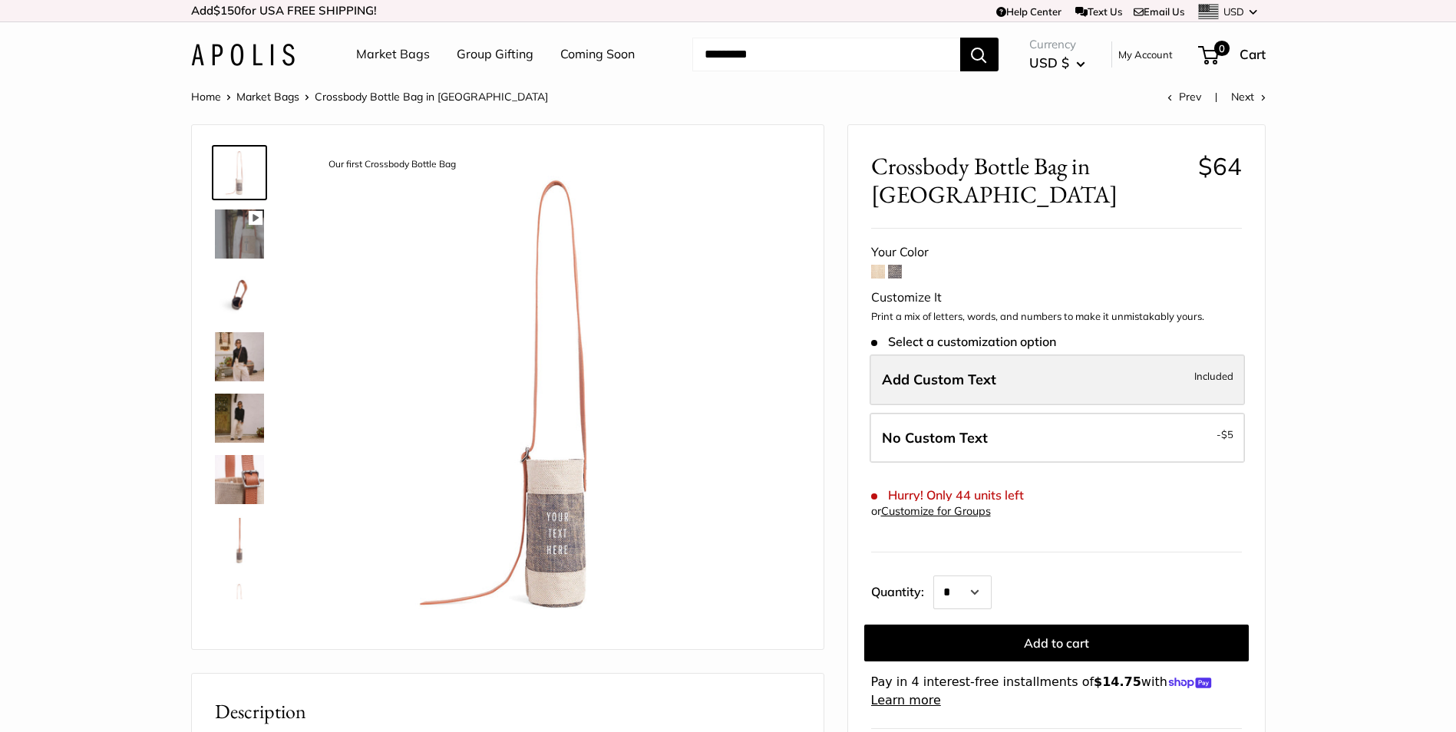
click at [1079, 378] on label "Add Custom Text Included" at bounding box center [1057, 380] width 375 height 51
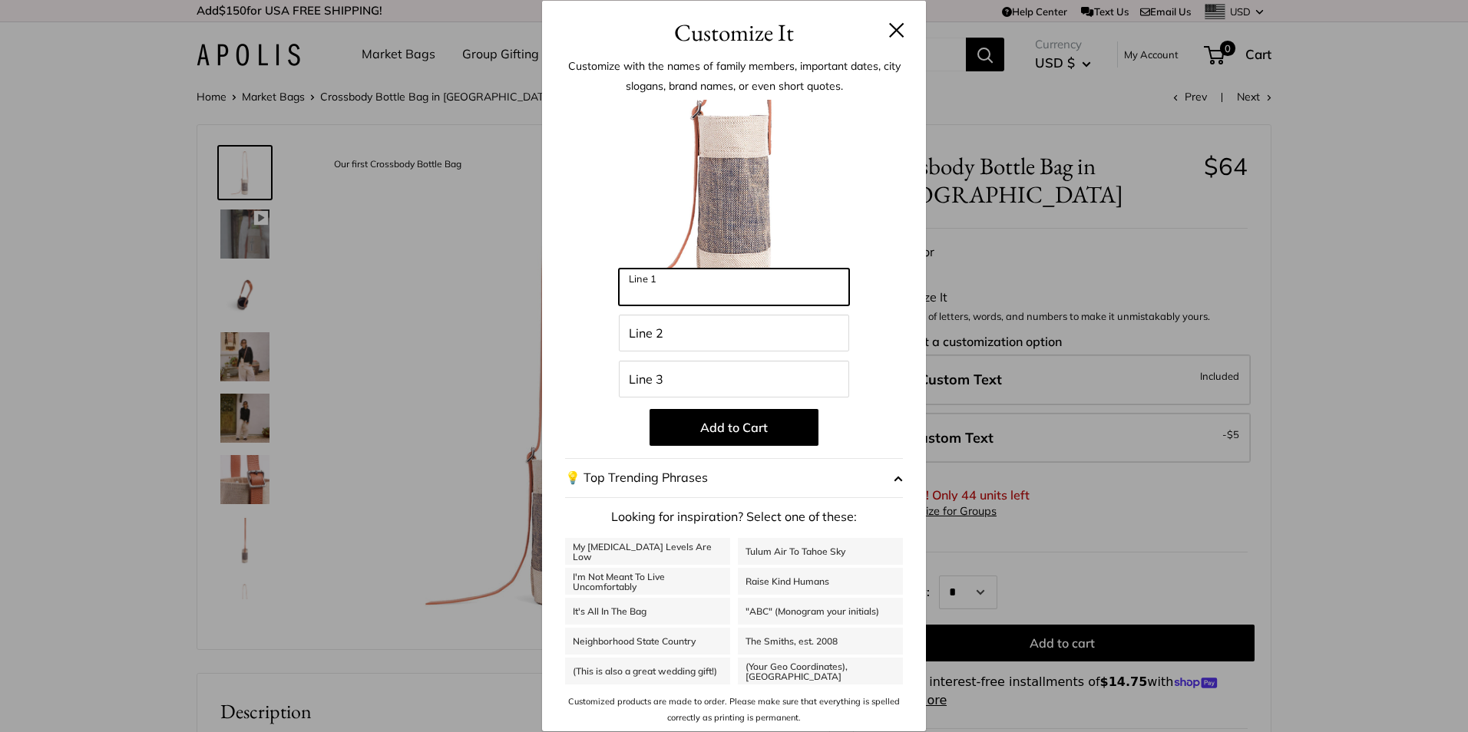
click at [688, 289] on input "Line 1" at bounding box center [734, 287] width 230 height 37
click at [891, 31] on button at bounding box center [896, 29] width 15 height 15
